Goal: Transaction & Acquisition: Purchase product/service

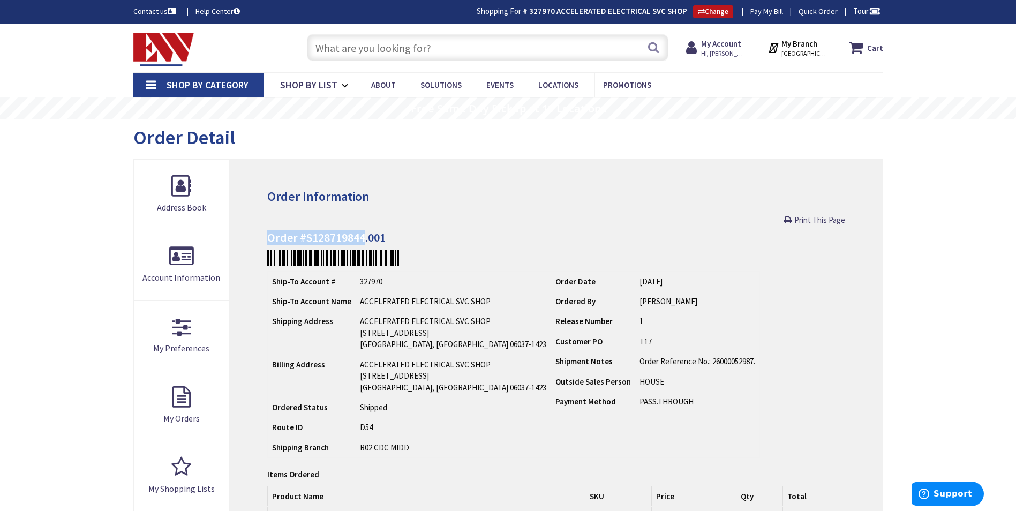
drag, startPoint x: 366, startPoint y: 240, endPoint x: 265, endPoint y: 239, distance: 100.7
click at [265, 239] on div "Order Information Print This Page Order #S128719844.001 Ship-To Account # 32797…" at bounding box center [556, 421] width 653 height 522
copy h4 "Order #S128719844"
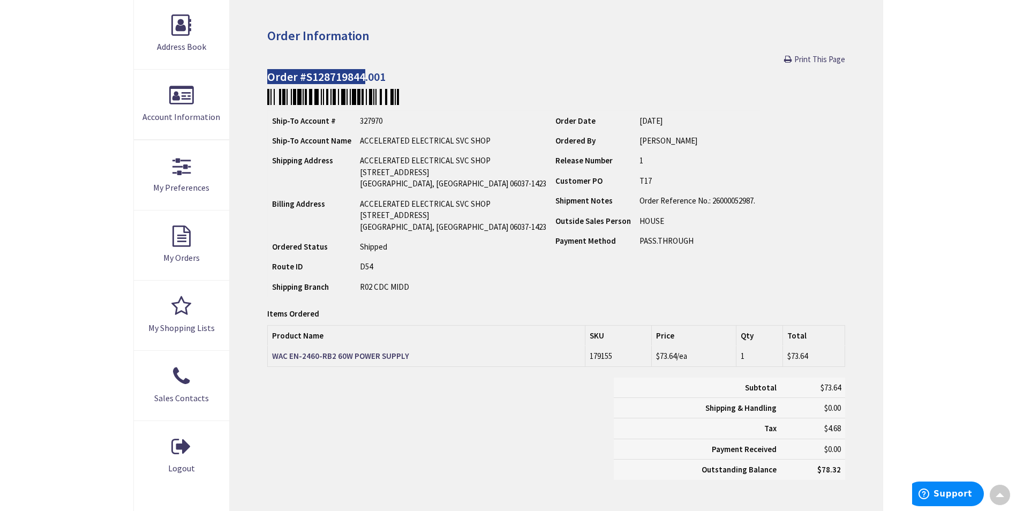
type input "Brandegee Ln, [GEOGRAPHIC_DATA], [GEOGRAPHIC_DATA]"
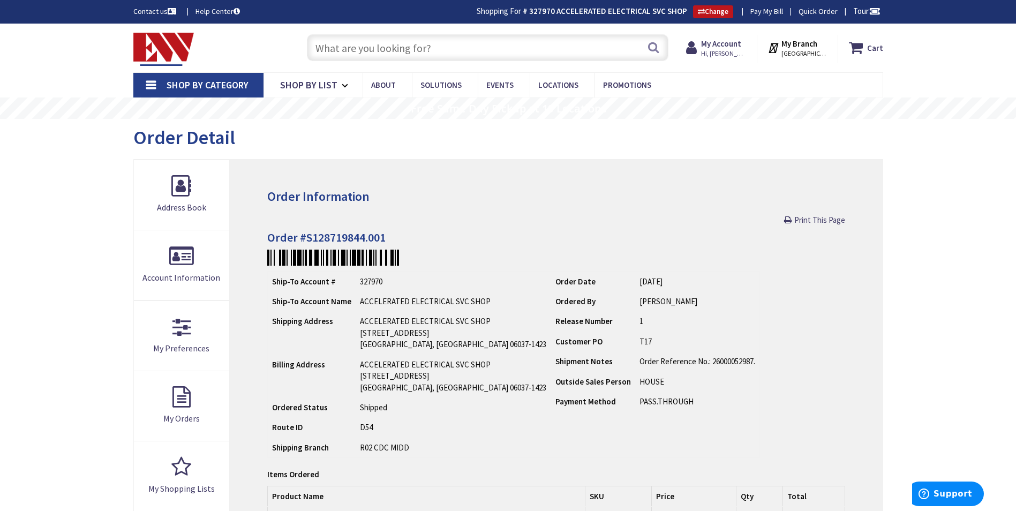
drag, startPoint x: 357, startPoint y: 61, endPoint x: 365, endPoint y: 42, distance: 20.9
click at [362, 48] on input "text" at bounding box center [488, 47] width 362 height 27
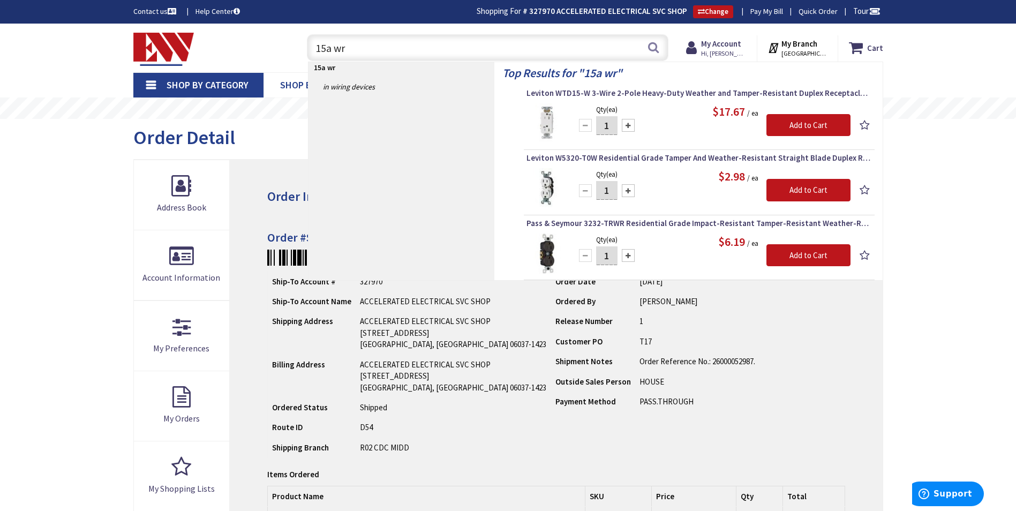
drag, startPoint x: 380, startPoint y: 42, endPoint x: 279, endPoint y: 83, distance: 108.6
click at [279, 83] on div "Skip to Content Toggle Nav 15a wr 15a wr Search Cart My Cart Close" at bounding box center [508, 487] width 1016 height 926
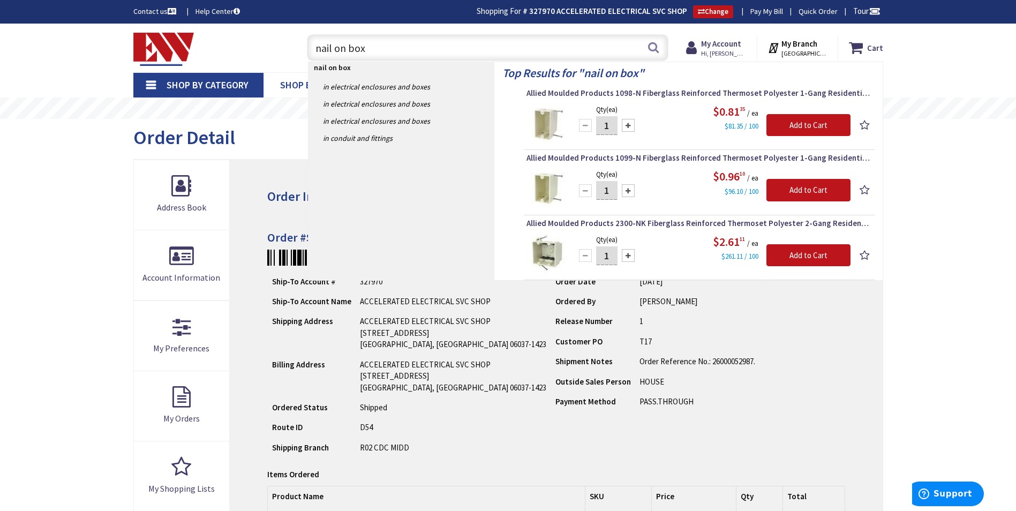
drag, startPoint x: 373, startPoint y: 73, endPoint x: 279, endPoint y: 94, distance: 97.1
click at [279, 94] on div "Skip to Content Toggle Nav nail on box nail on box Search Cart My Cart Close" at bounding box center [508, 487] width 1016 height 926
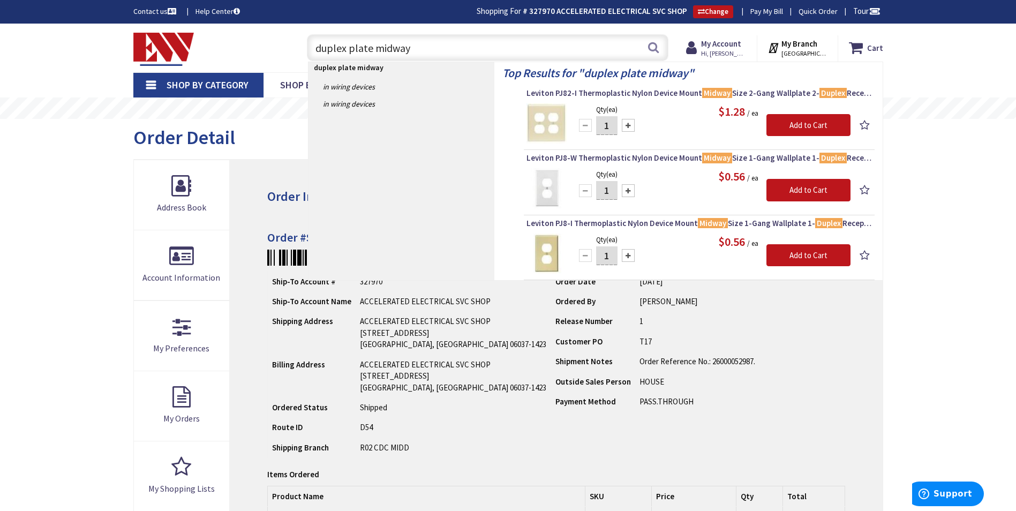
drag, startPoint x: 459, startPoint y: 43, endPoint x: 208, endPoint y: 97, distance: 255.9
click at [209, 98] on div "Skip to Content Toggle Nav duplex plate midway duplex plate midway Search Cart …" at bounding box center [508, 487] width 1016 height 926
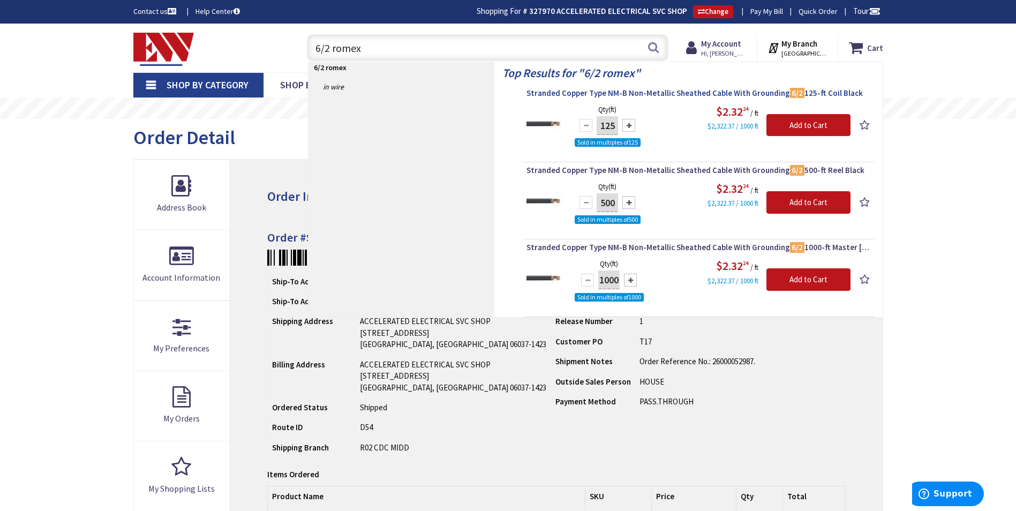
type input "6/2 romex"
click at [633, 98] on span "Stranded Copper Type NM-B Non-Metallic Sheathed Cable With Grounding 6/2 125-ft…" at bounding box center [700, 93] width 346 height 11
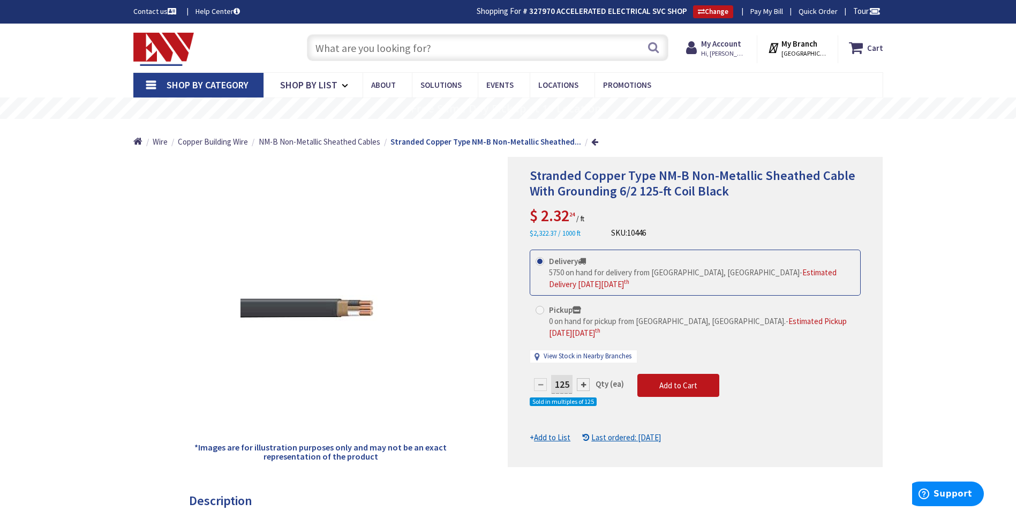
click at [436, 57] on input "text" at bounding box center [488, 47] width 362 height 27
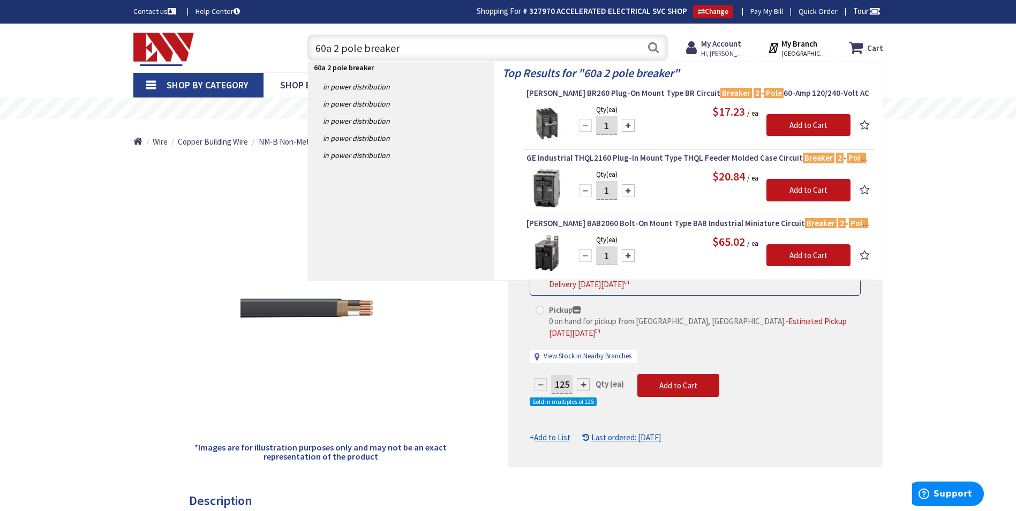
drag, startPoint x: 411, startPoint y: 47, endPoint x: 179, endPoint y: 80, distance: 233.8
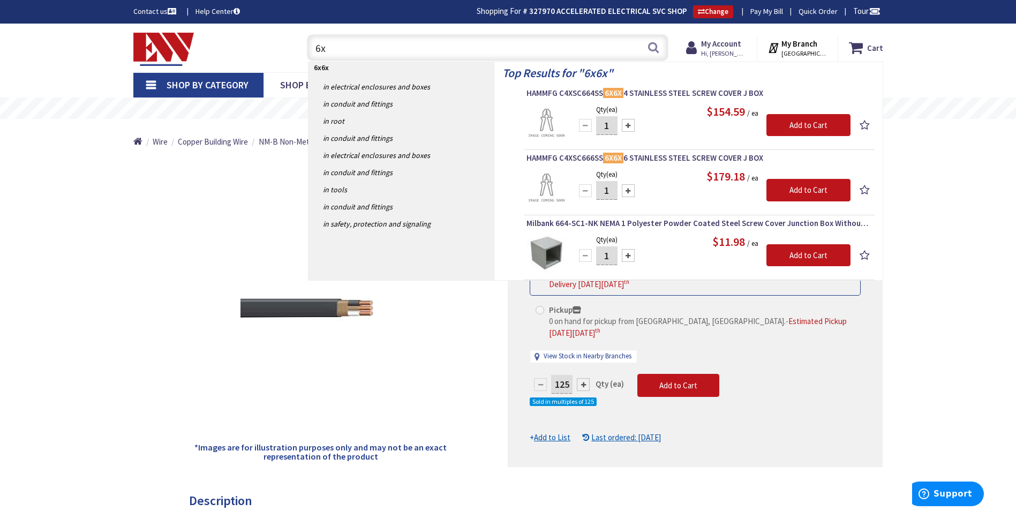
type input "6"
